Goal: Information Seeking & Learning: Learn about a topic

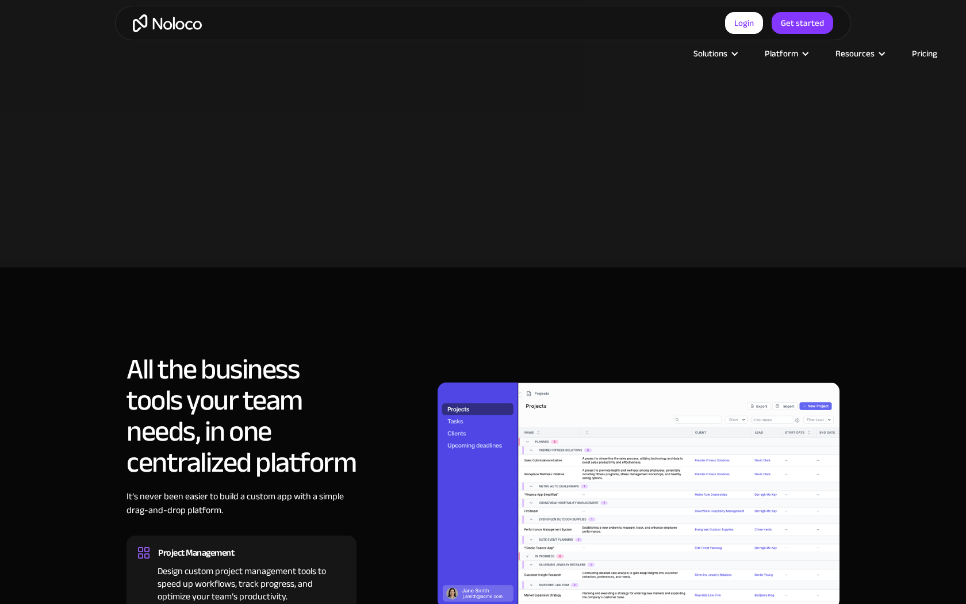
scroll to position [1006, 0]
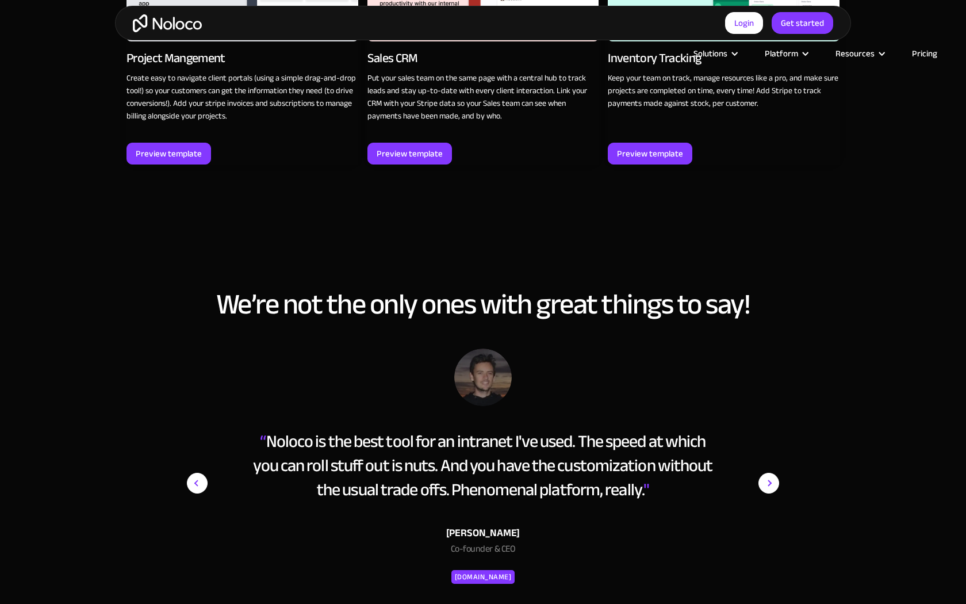
scroll to position [2073, 0]
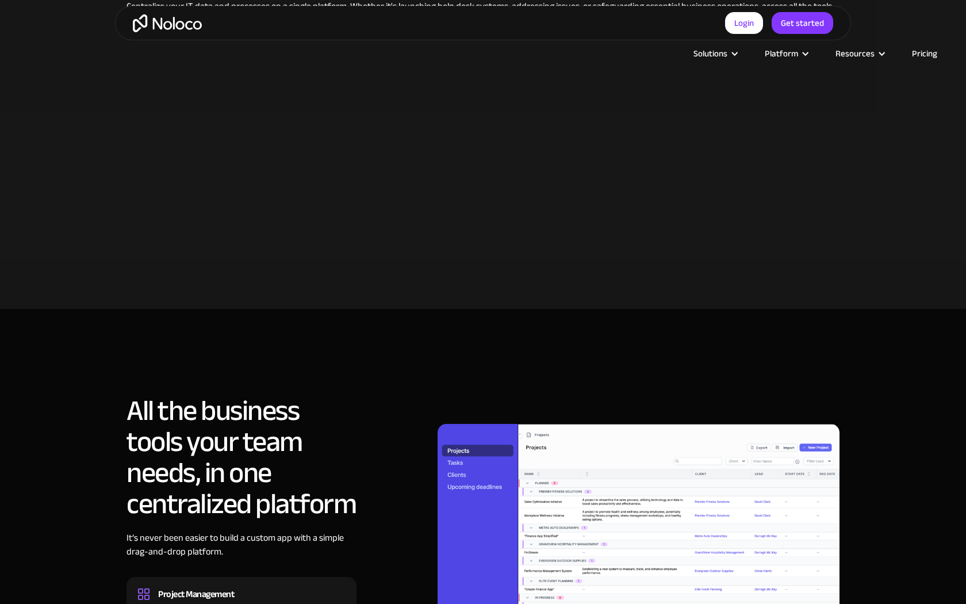
scroll to position [1006, 0]
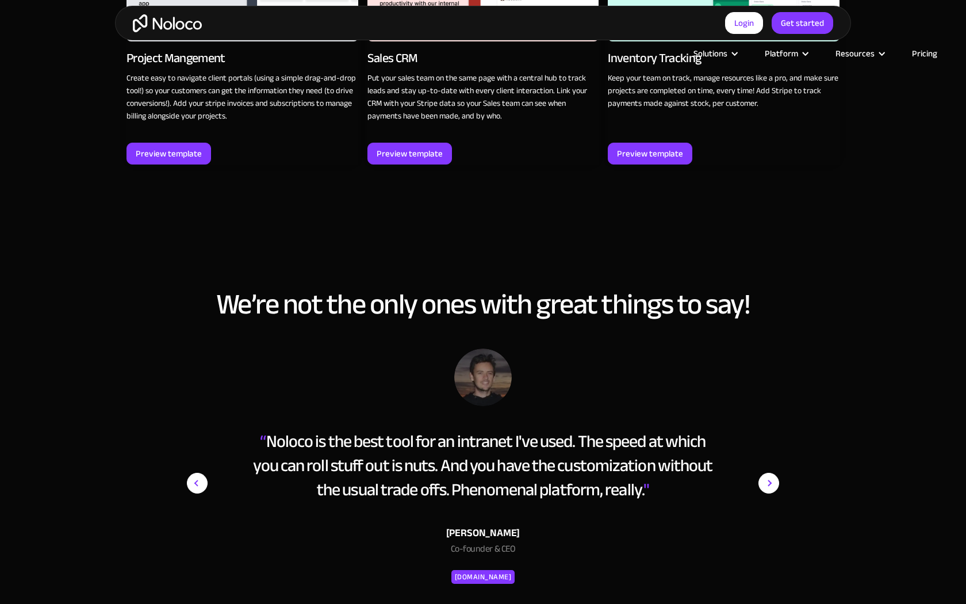
scroll to position [2073, 0]
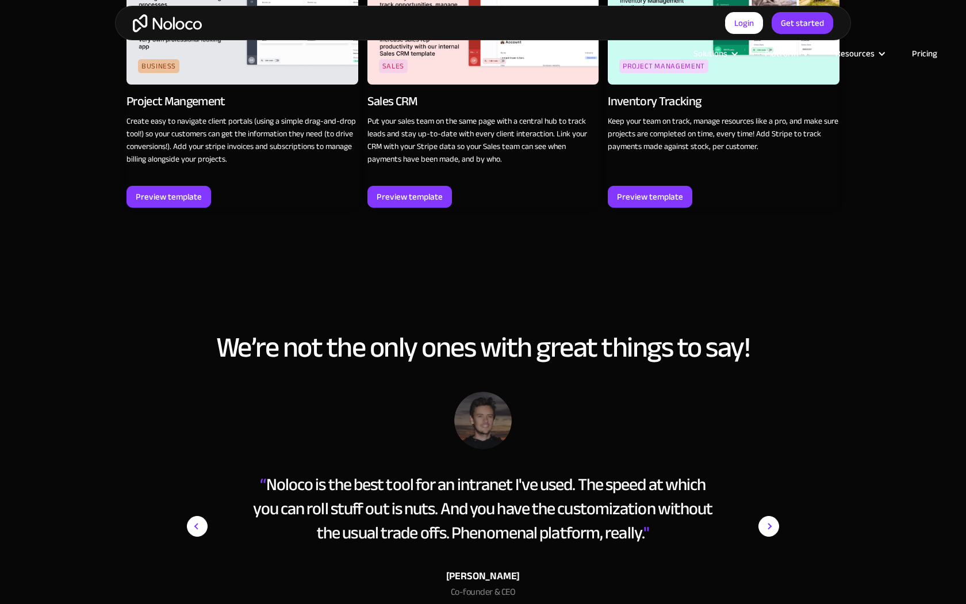
scroll to position [2072, 0]
